Goal: Information Seeking & Learning: Compare options

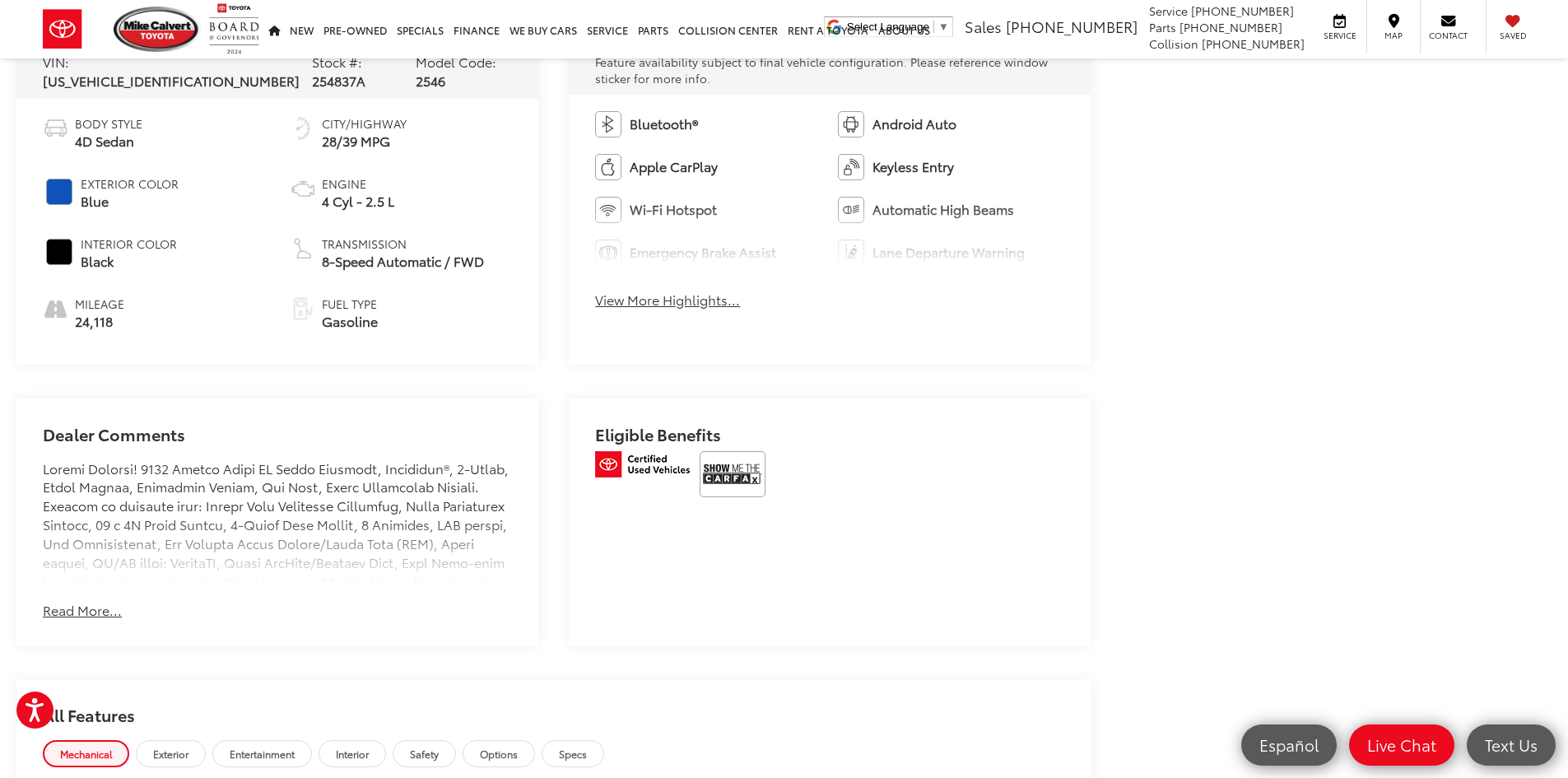
scroll to position [905, 0]
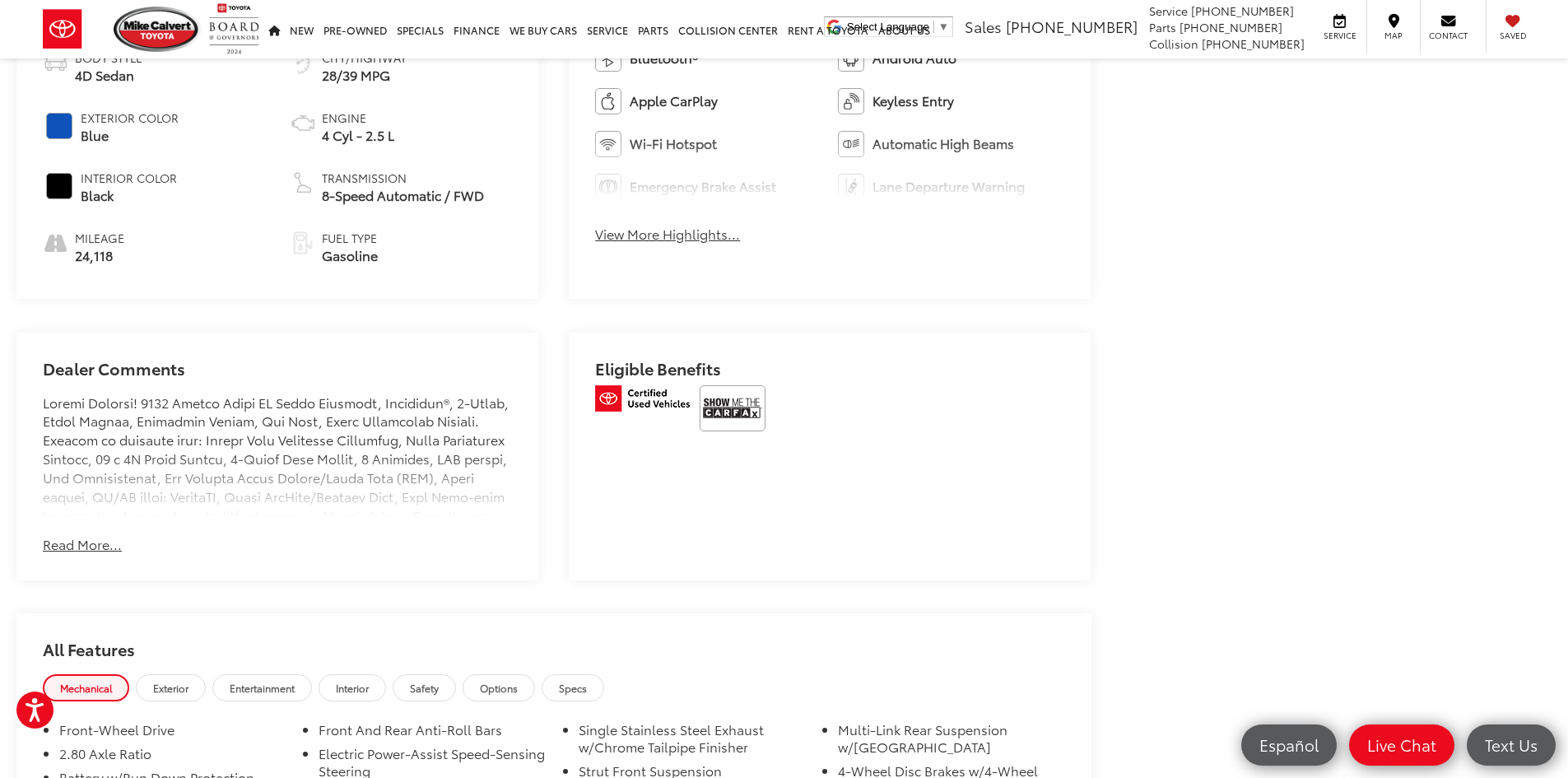
click at [56, 541] on button "Read More..." at bounding box center [82, 544] width 79 height 19
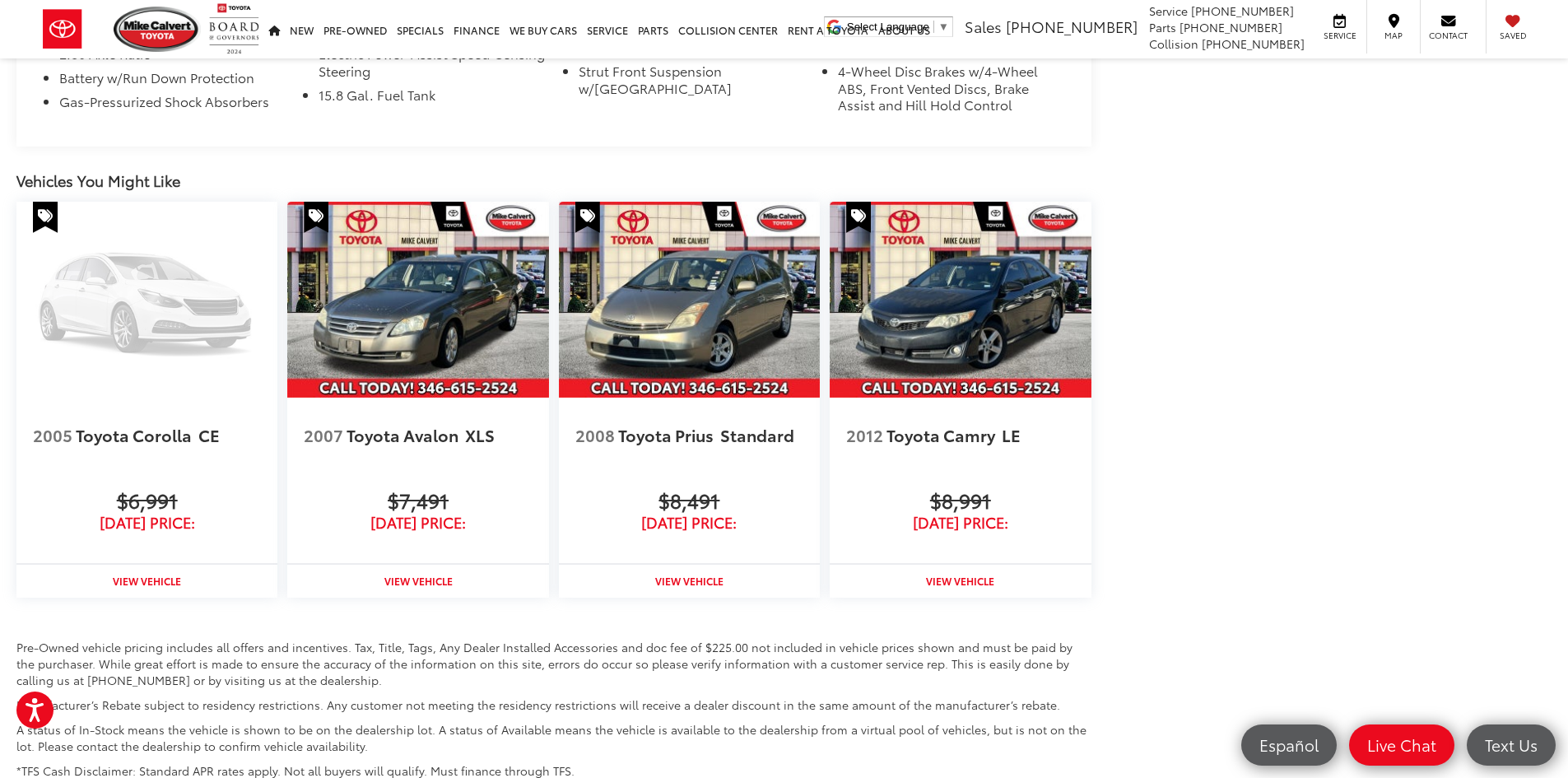
scroll to position [2458, 0]
click at [423, 574] on strong "View Vehicle" at bounding box center [418, 581] width 68 height 14
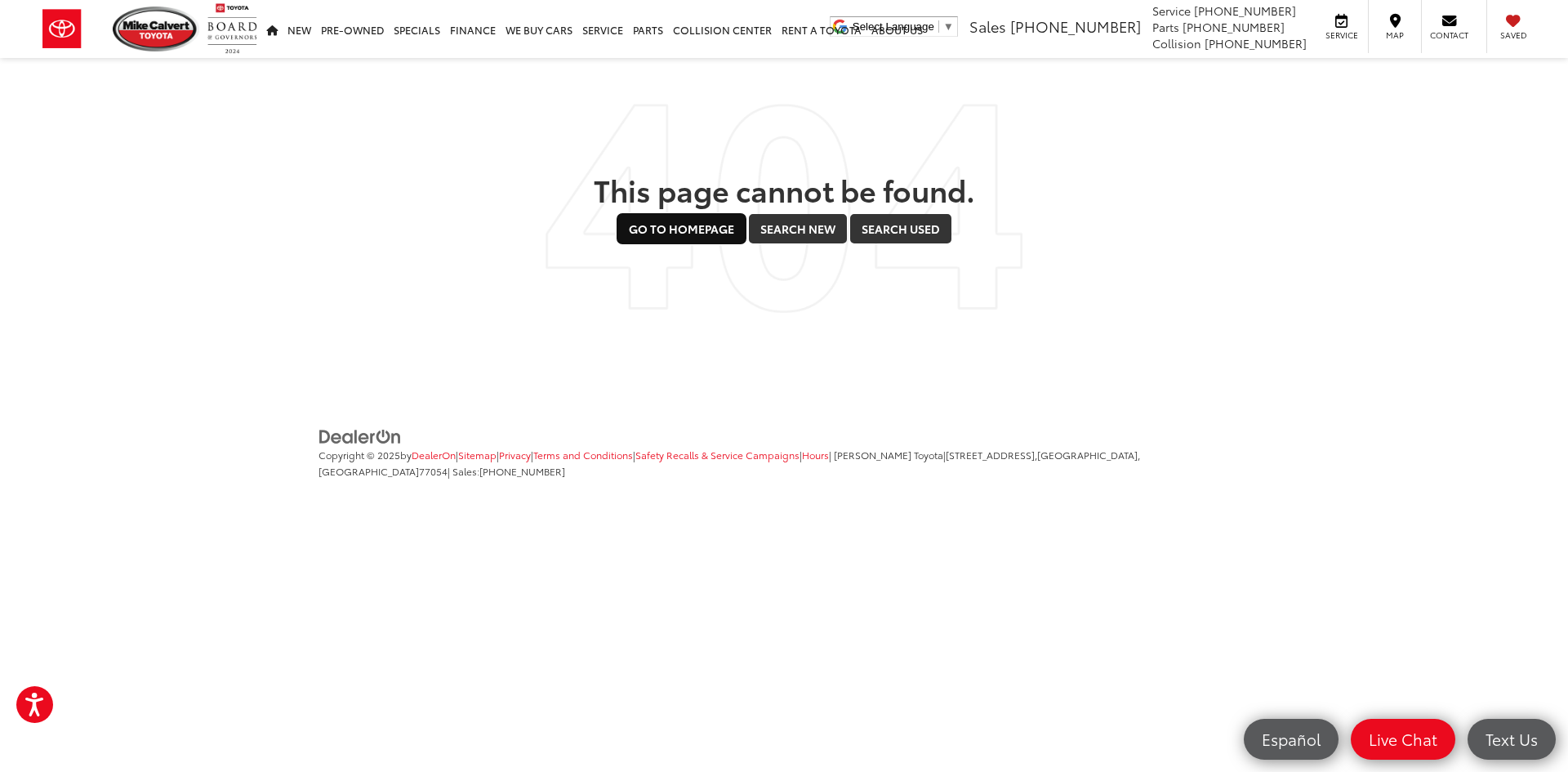
click at [713, 230] on link "Go to Homepage" at bounding box center [681, 228] width 128 height 29
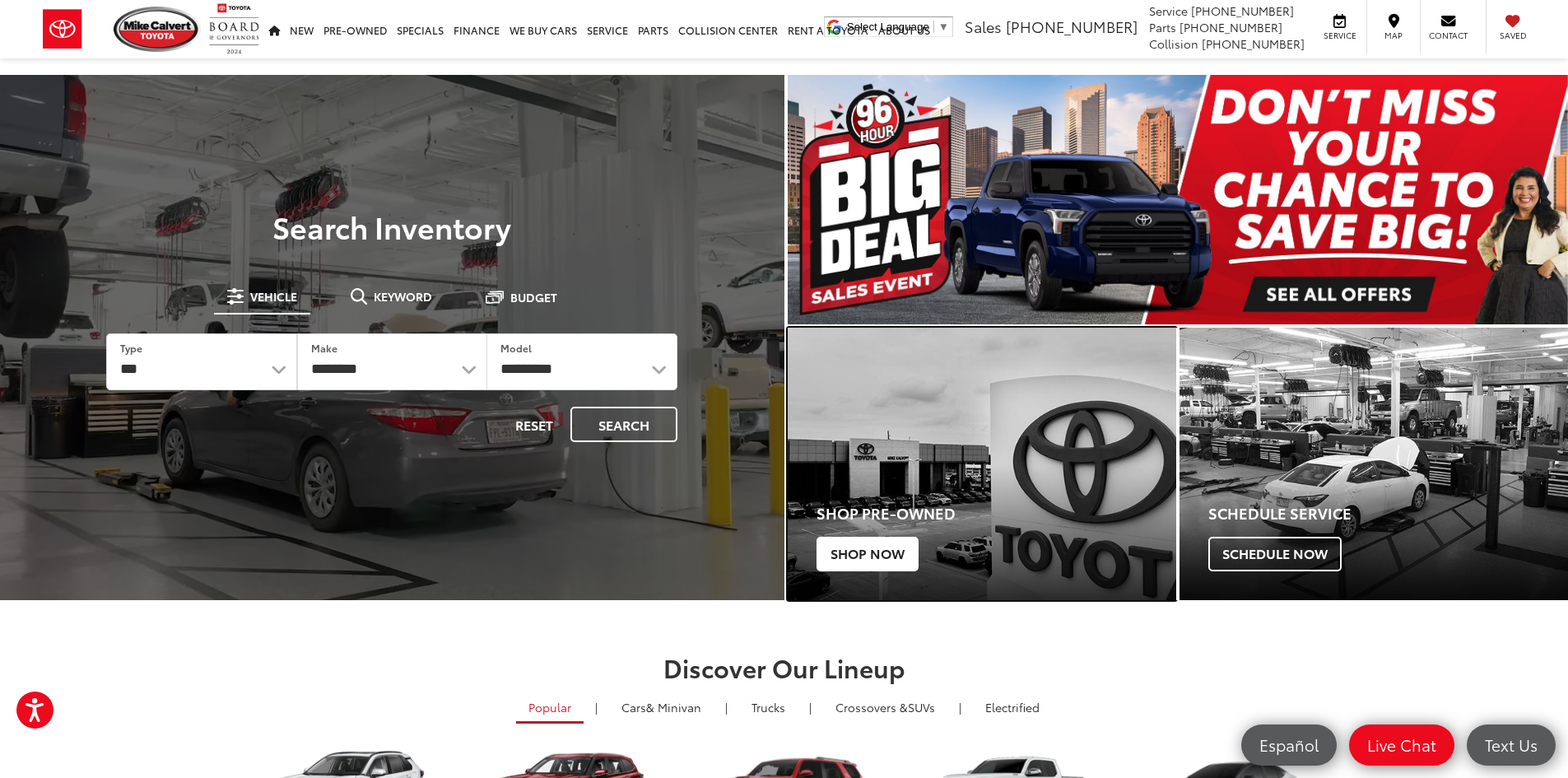
click at [849, 558] on span "Shop Now" at bounding box center [868, 553] width 102 height 34
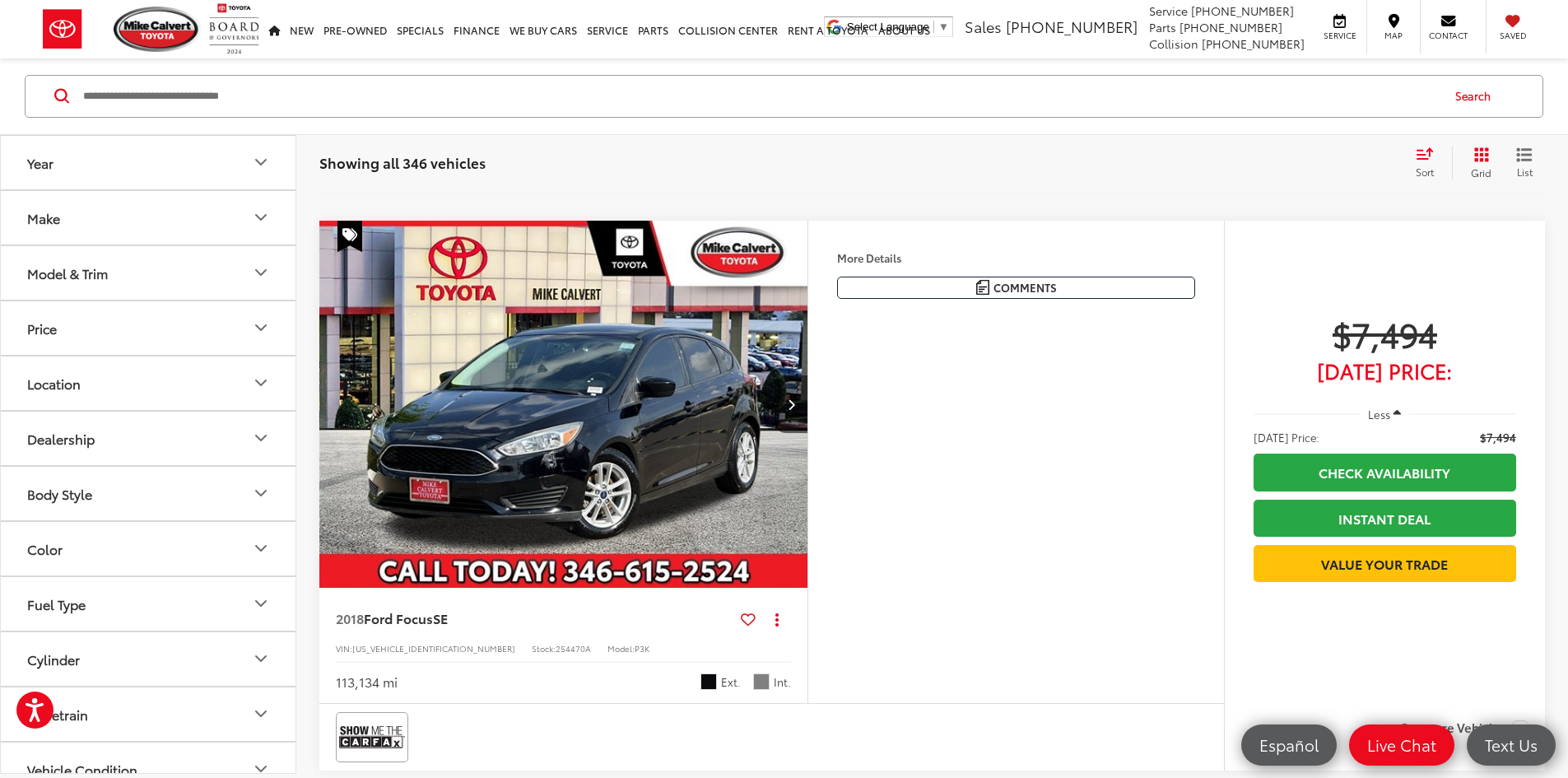
scroll to position [4280, 0]
